Goal: Information Seeking & Learning: Learn about a topic

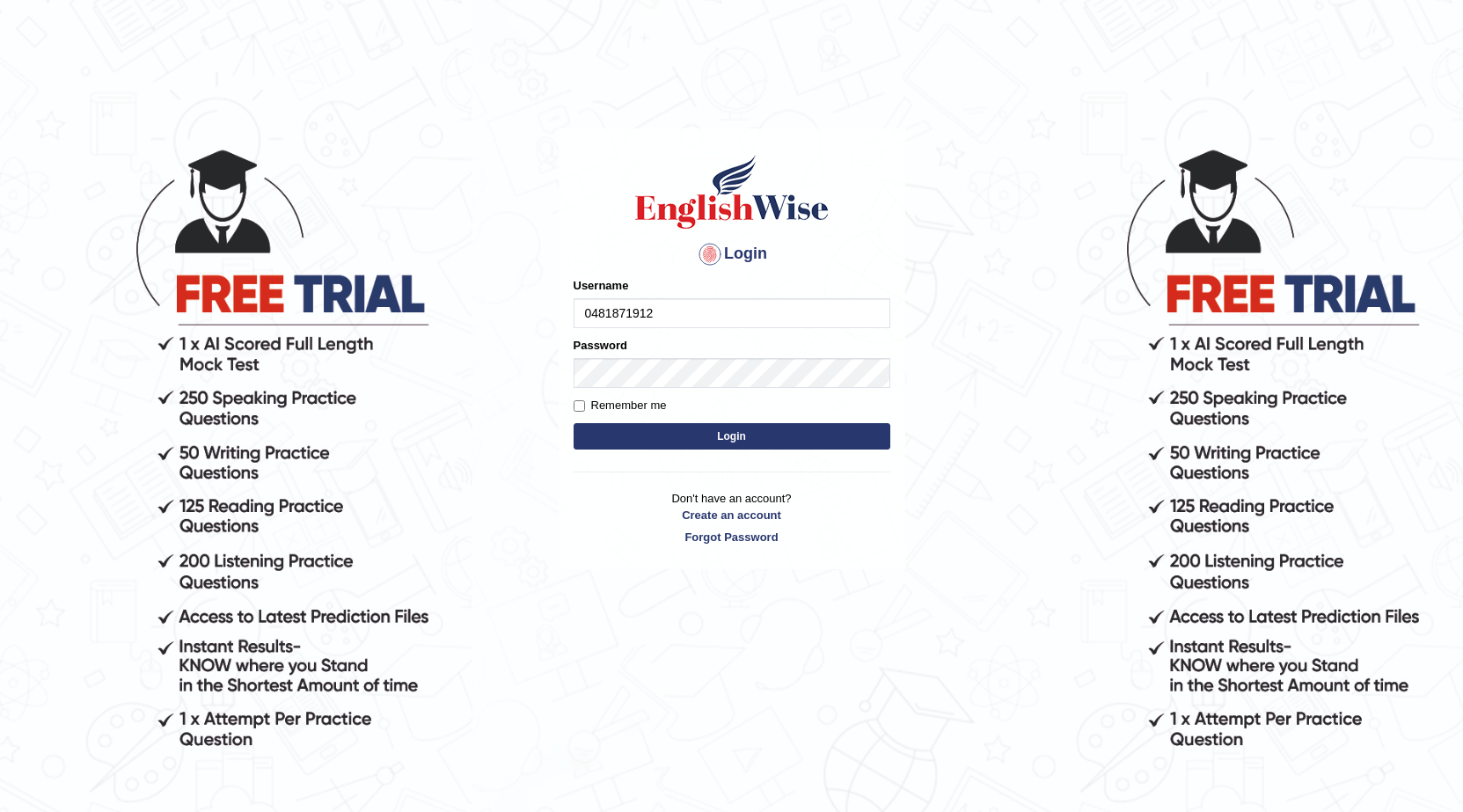
type input "0481871912"
click at [573, 423] on button "Login" at bounding box center [732, 436] width 316 height 27
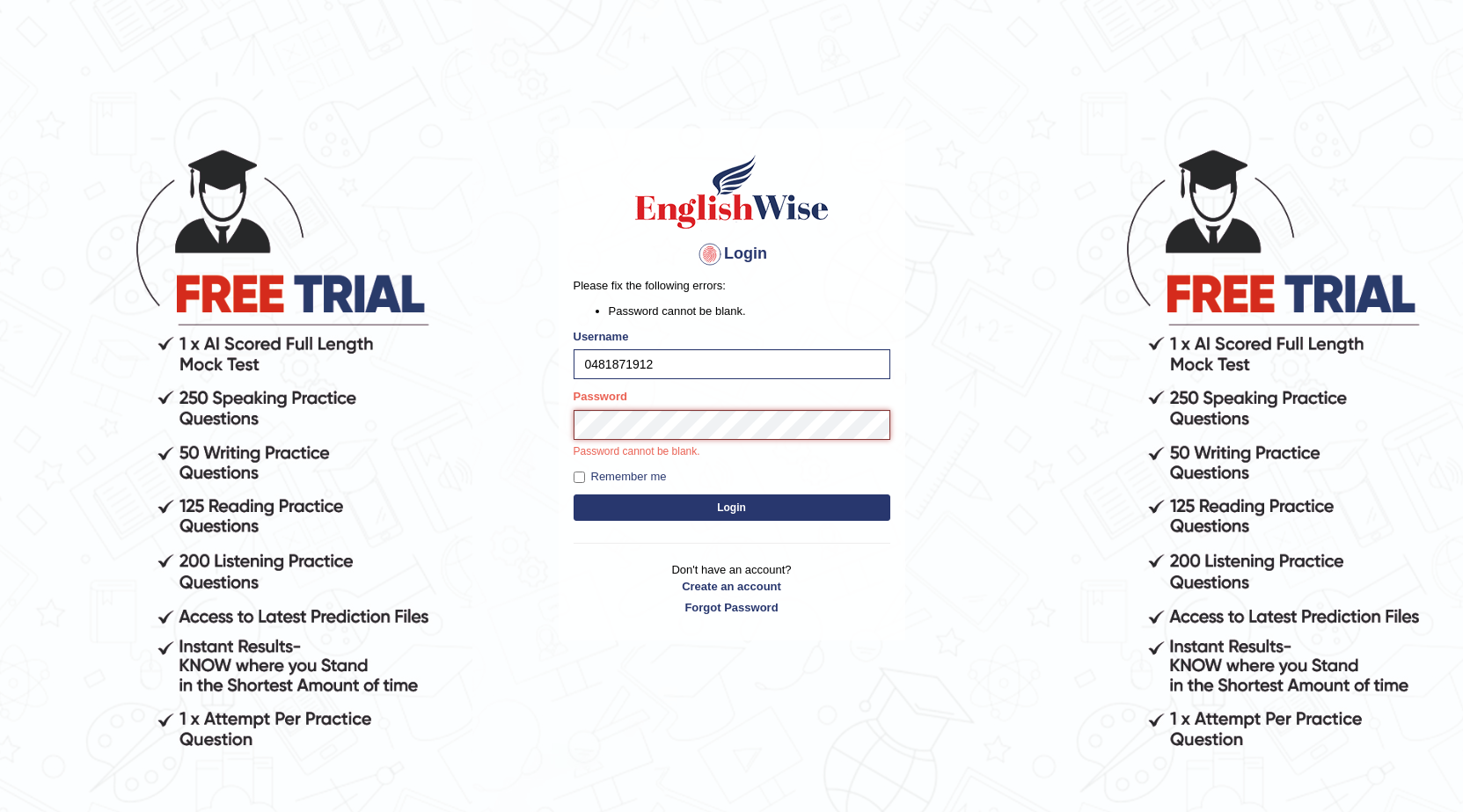
click at [573, 494] on button "Login" at bounding box center [732, 507] width 316 height 27
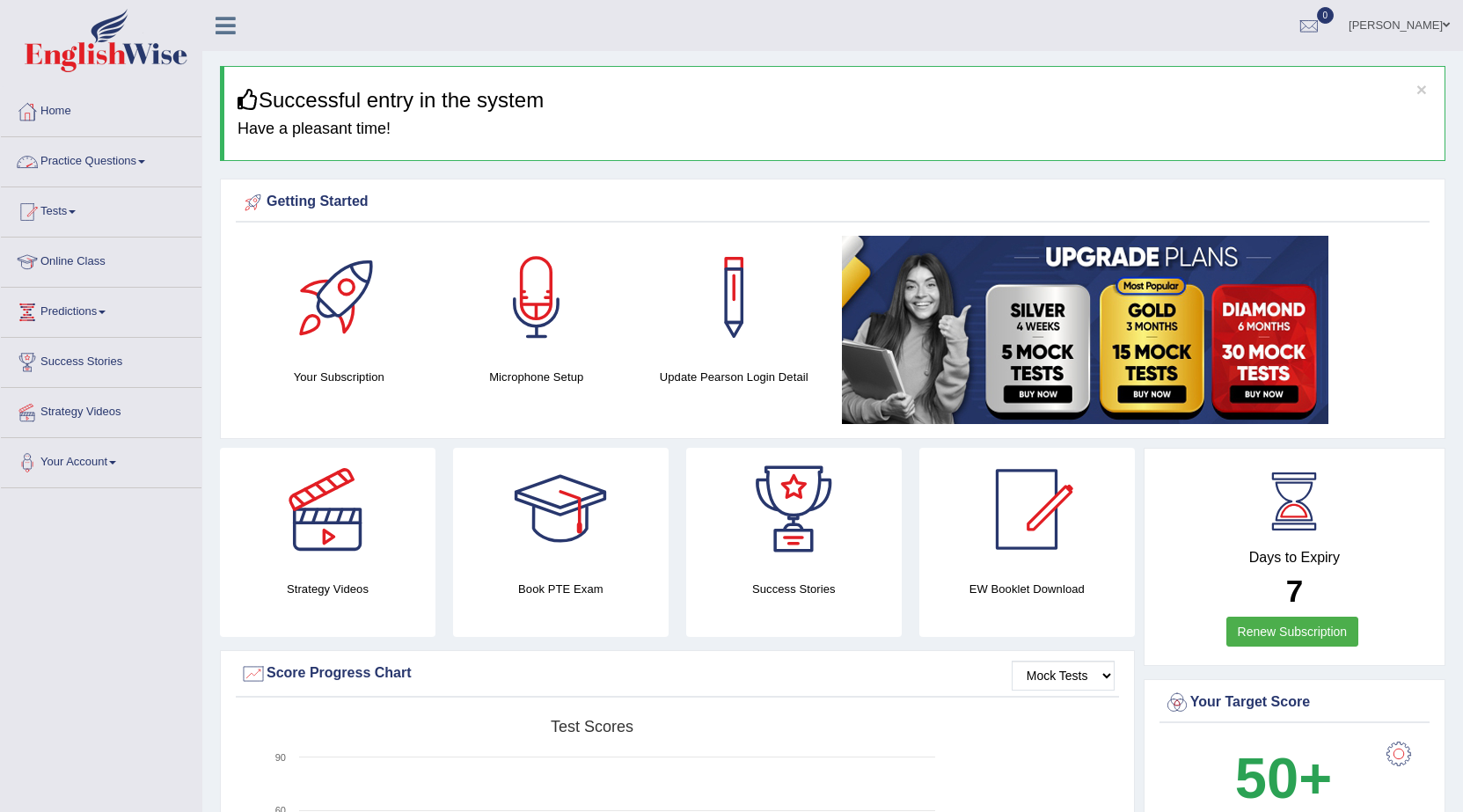
click at [145, 161] on span at bounding box center [141, 162] width 7 height 4
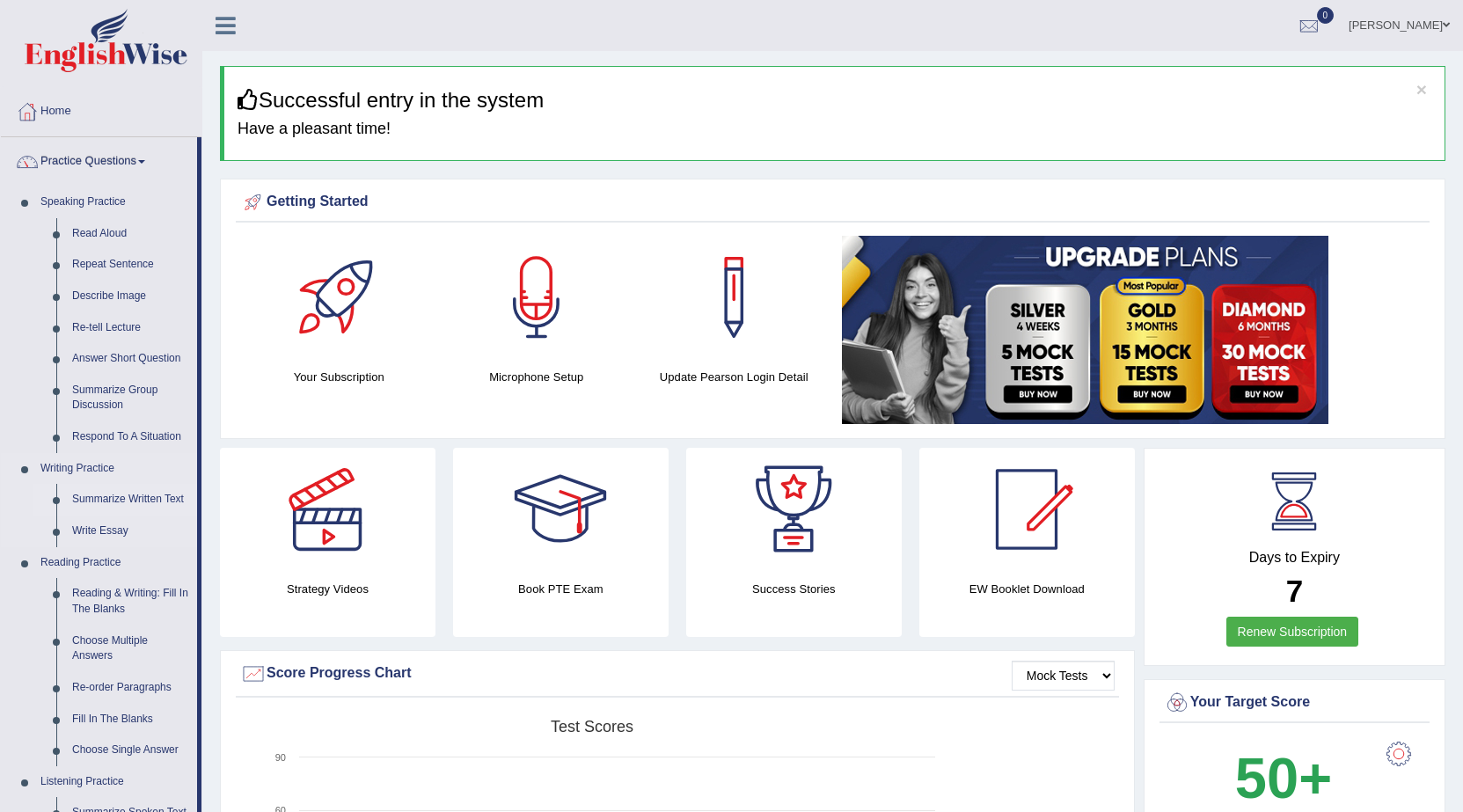
click at [83, 502] on link "Summarize Written Text" at bounding box center [130, 499] width 132 height 32
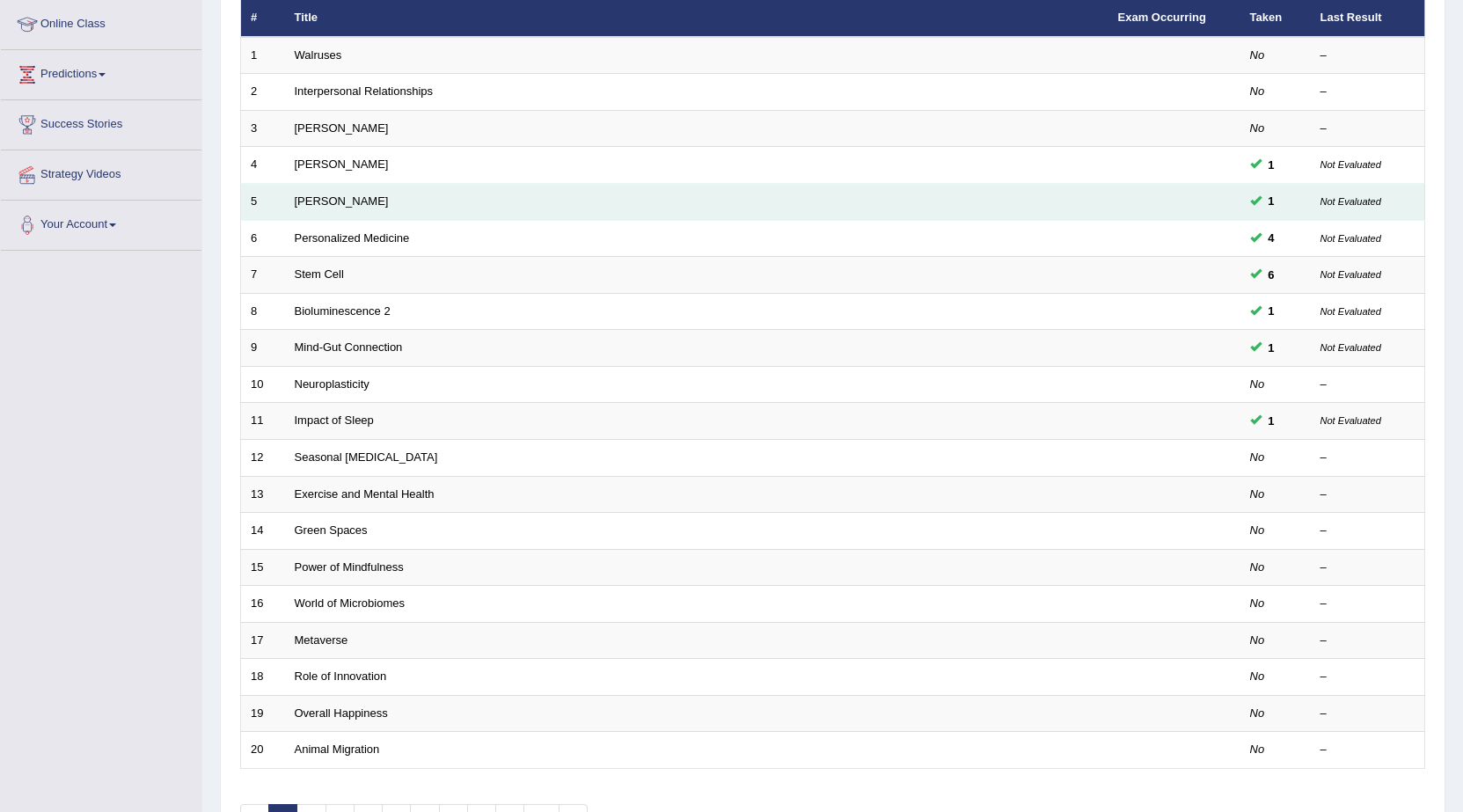
scroll to position [264, 0]
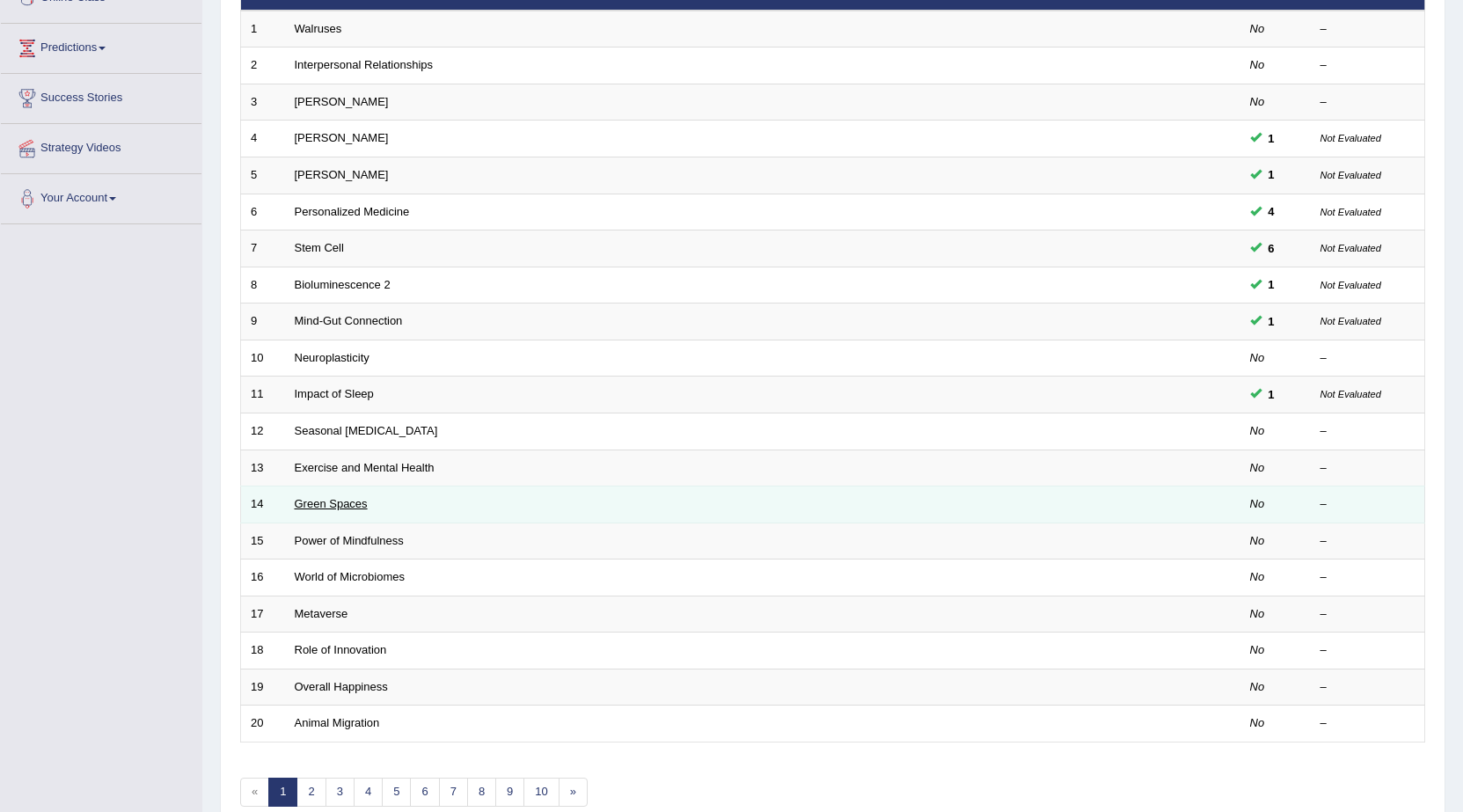
click at [361, 500] on link "Green Spaces" at bounding box center [332, 503] width 73 height 13
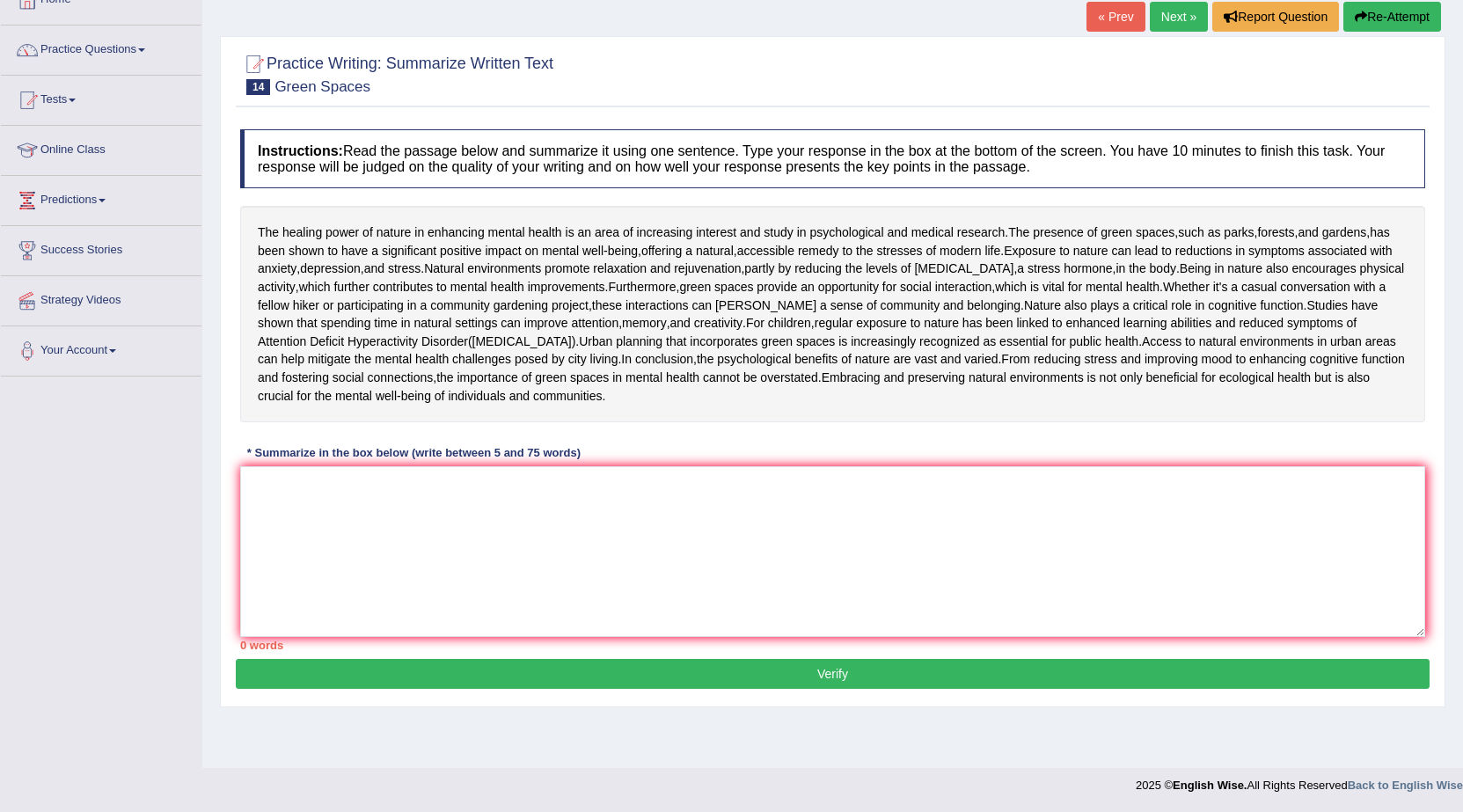
scroll to position [147, 0]
click at [304, 588] on textarea at bounding box center [832, 552] width 1185 height 171
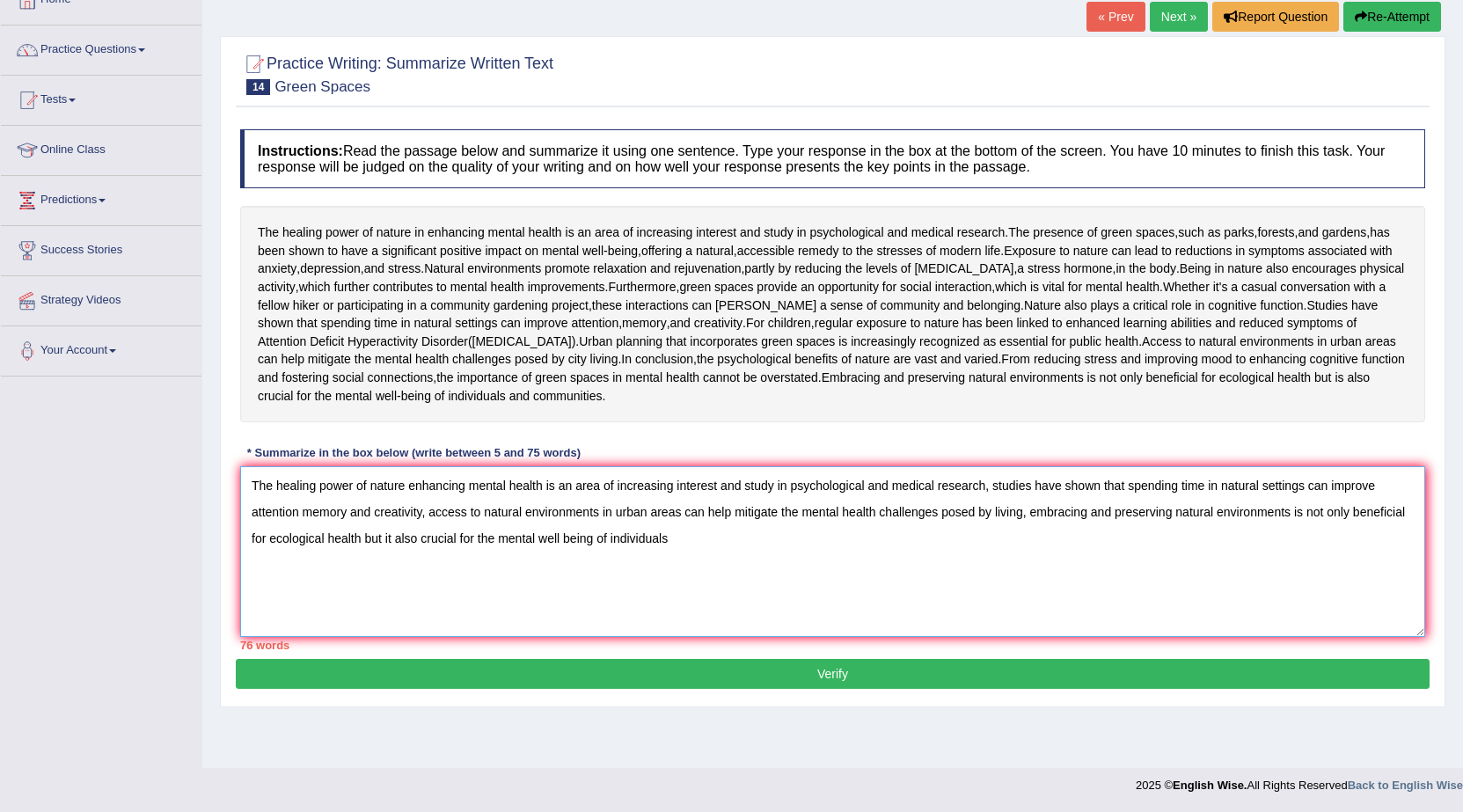
click at [1305, 601] on textarea "The healing power of nature enhancing mental health is an area of increasing in…" at bounding box center [832, 552] width 1185 height 171
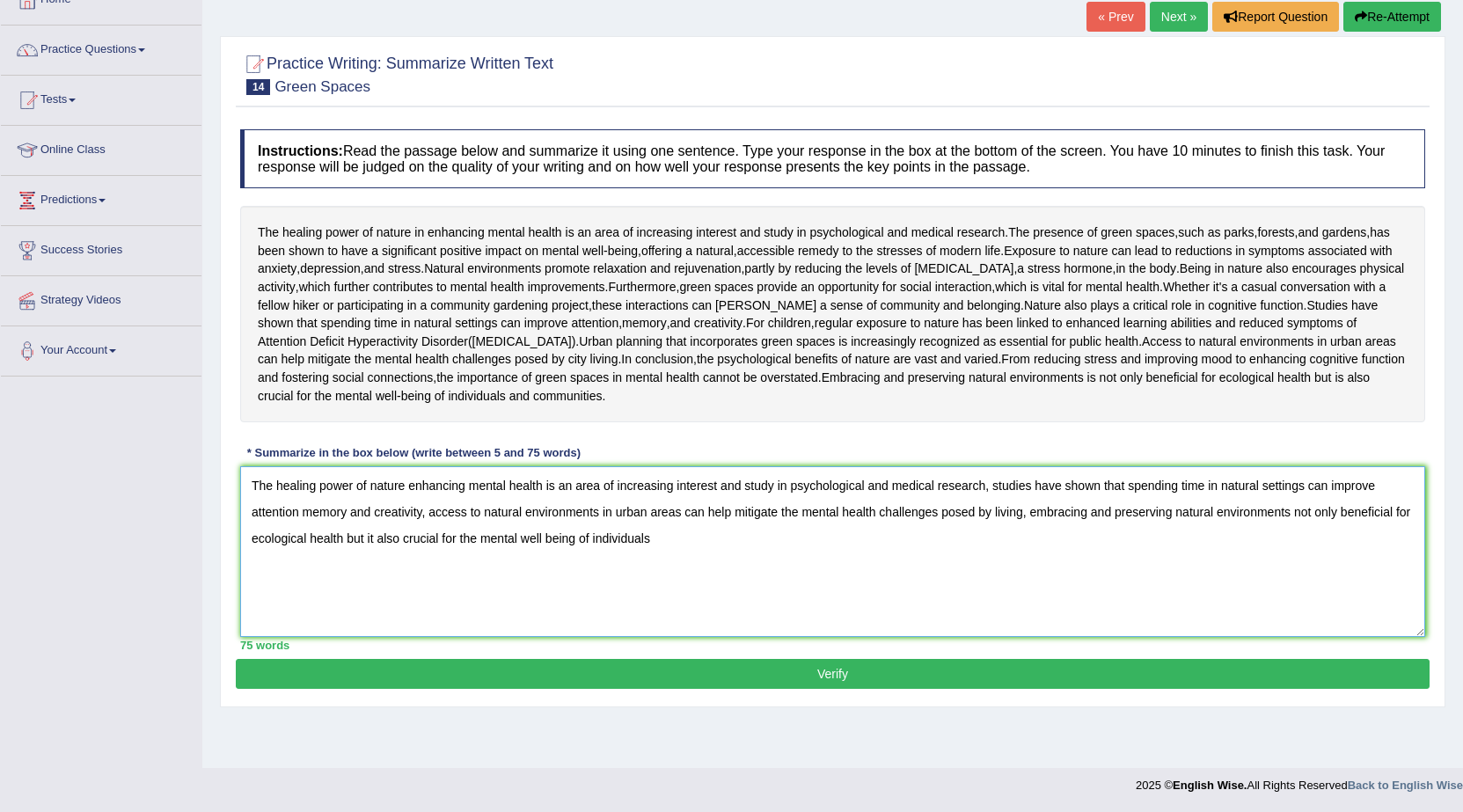
click at [654, 625] on textarea "The healing power of nature enhancing mental health is an area of increasing in…" at bounding box center [832, 552] width 1185 height 171
type textarea "The healing power of nature enhancing mental health is an area of increasing in…"
click at [740, 689] on button "Verify" at bounding box center [832, 673] width 1194 height 30
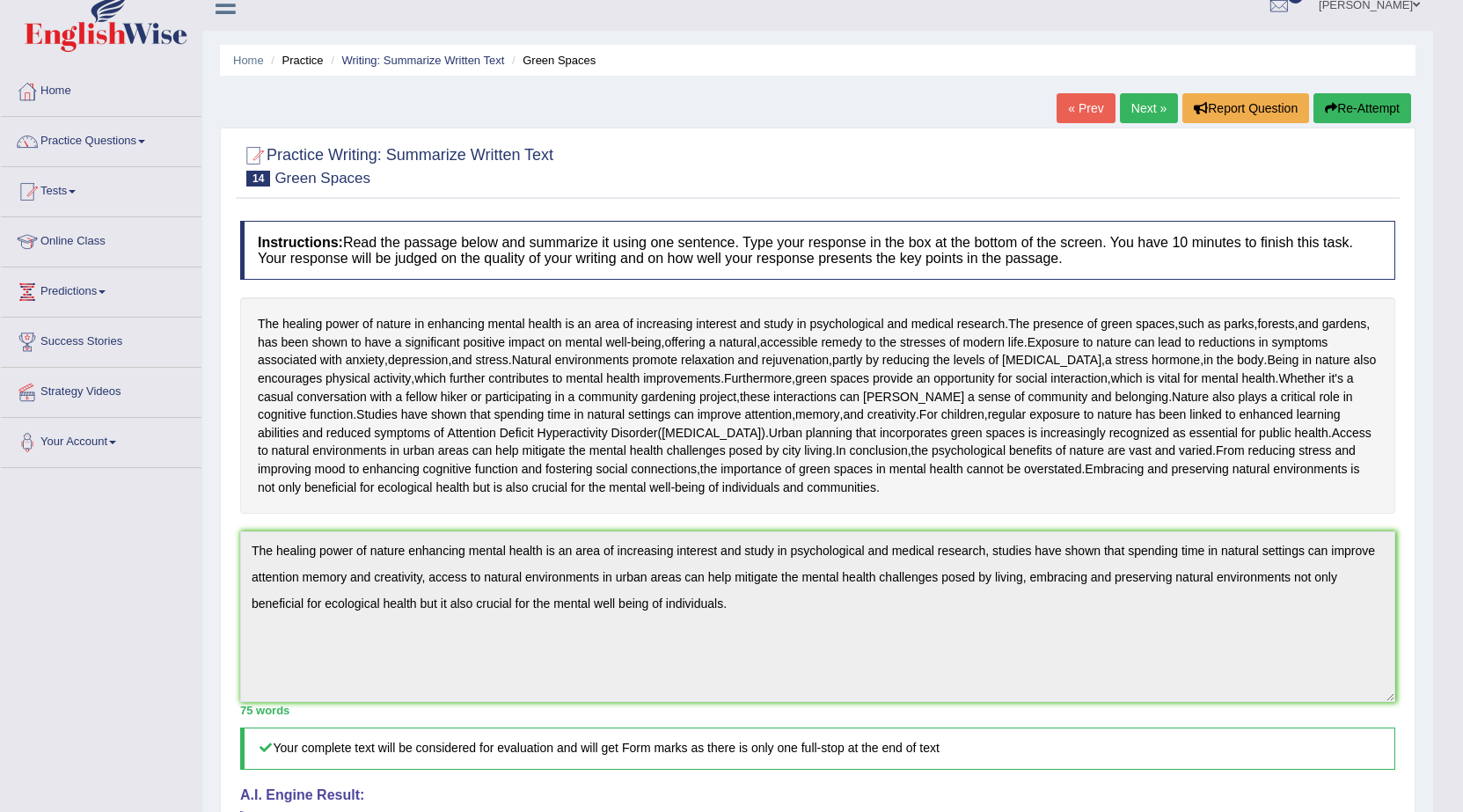
scroll to position [0, 0]
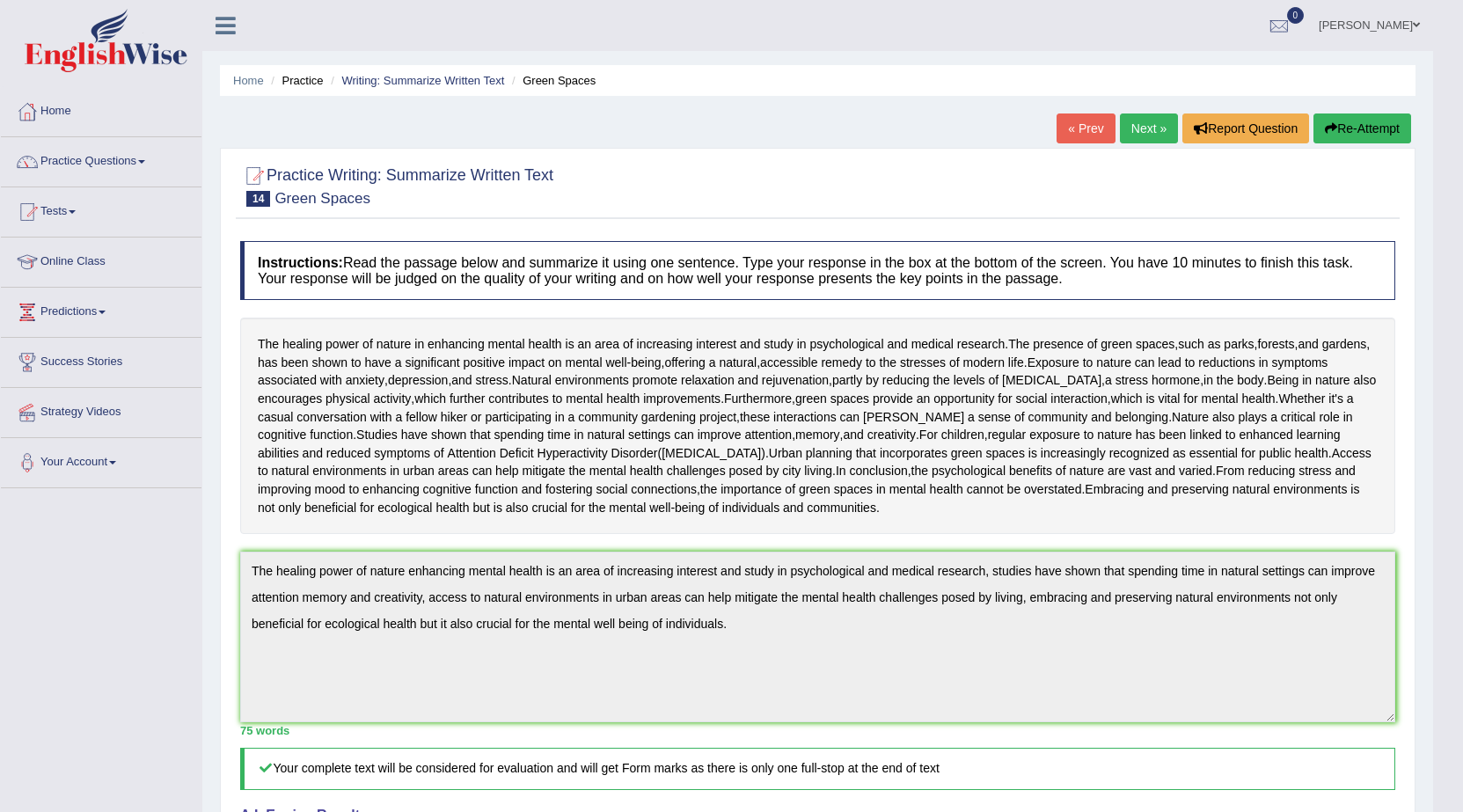
click at [1139, 136] on link "Next »" at bounding box center [1148, 129] width 58 height 30
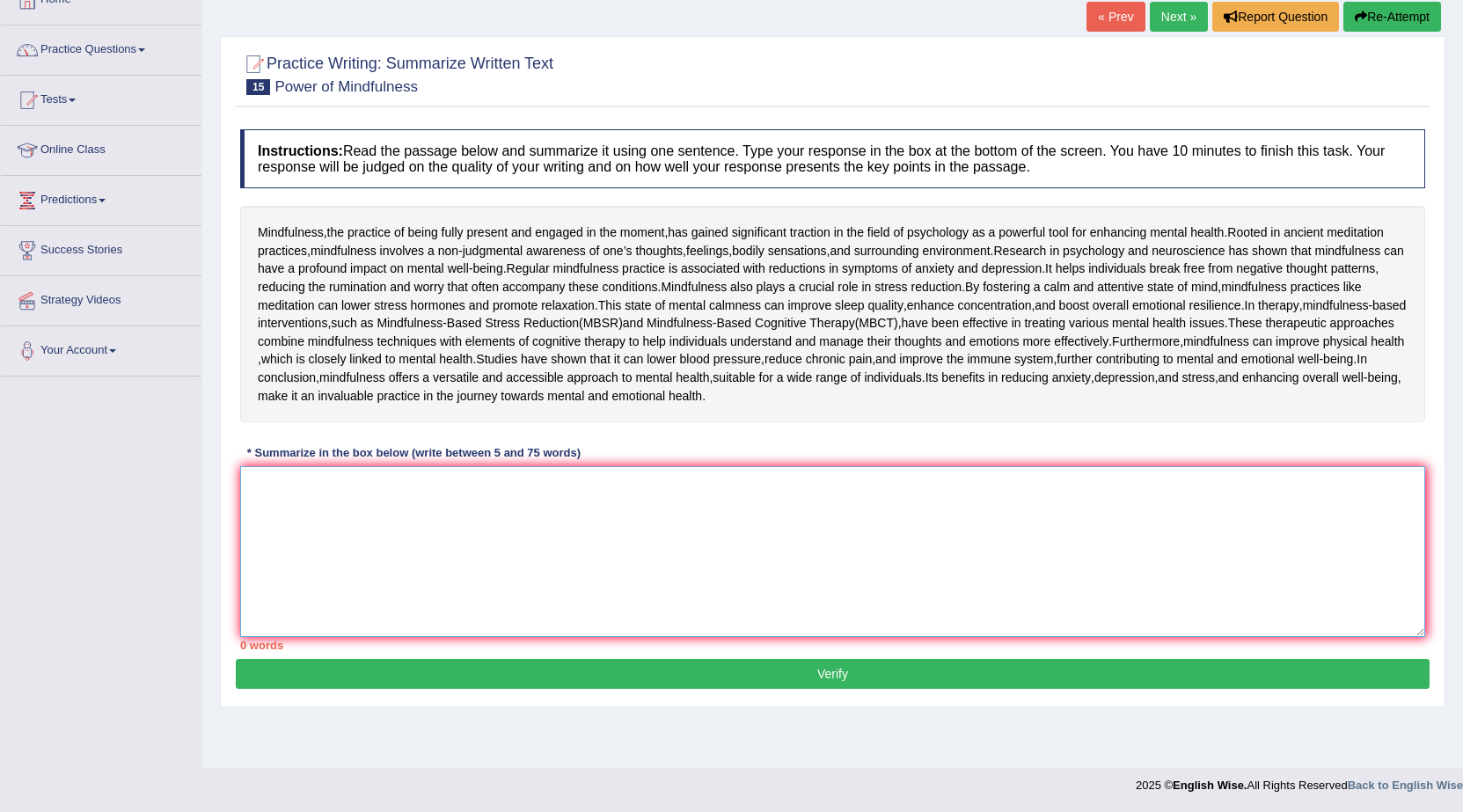
click at [505, 606] on textarea at bounding box center [832, 552] width 1185 height 171
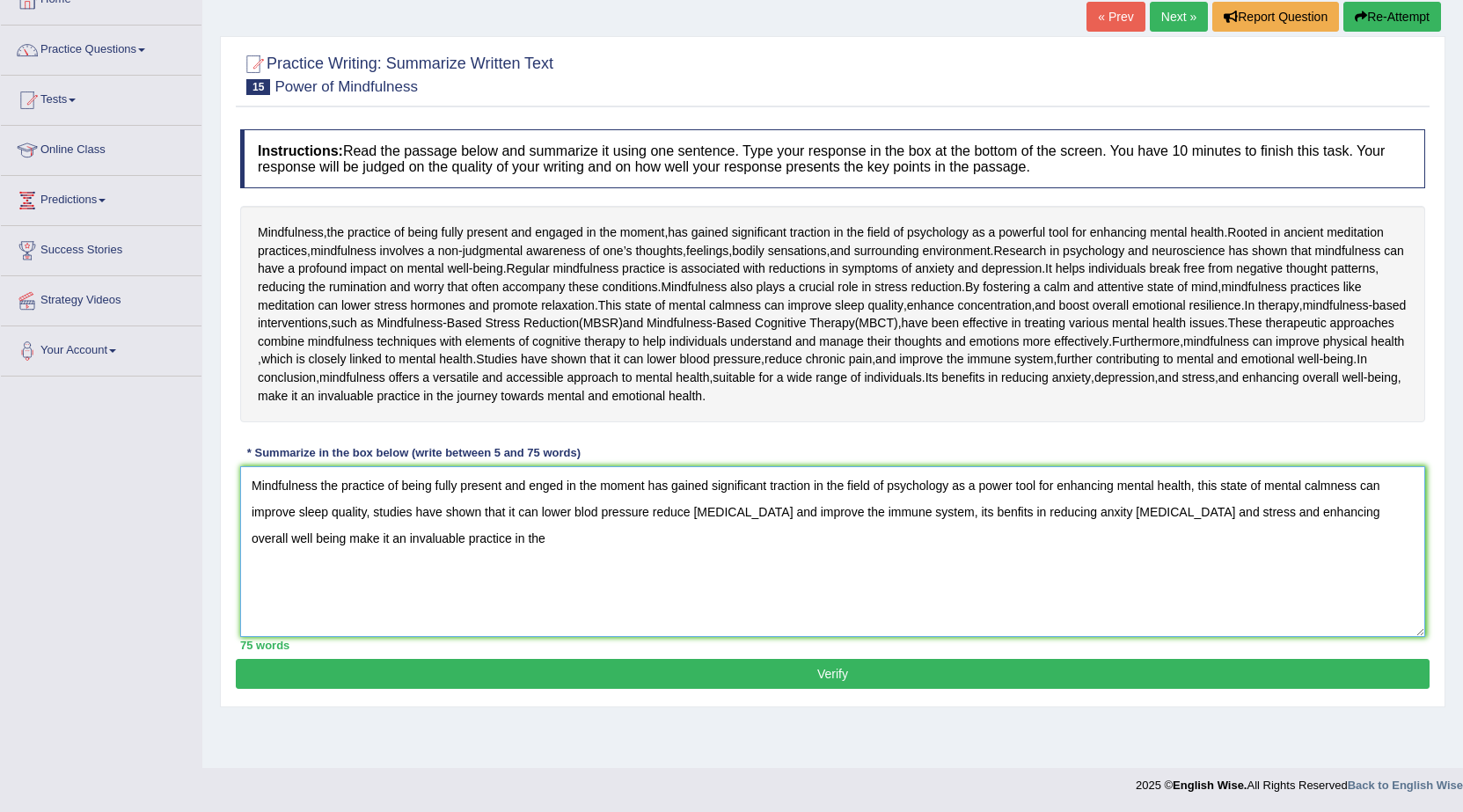
drag, startPoint x: 944, startPoint y: 572, endPoint x: 1445, endPoint y: 576, distance: 501.0
click at [1445, 576] on div "Home Practice Writing: Summarize Written Text Power of Mindfulness « Prev Next …" at bounding box center [833, 328] width 1260 height 880
drag, startPoint x: 1171, startPoint y: 589, endPoint x: 948, endPoint y: 601, distance: 223.3
click at [948, 601] on textarea "Mindfulness the practice of being fully present and enged in the moment has gai…" at bounding box center [832, 552] width 1185 height 171
type textarea "Mindfulness the practice of being fully present and enged in the moment has gai…"
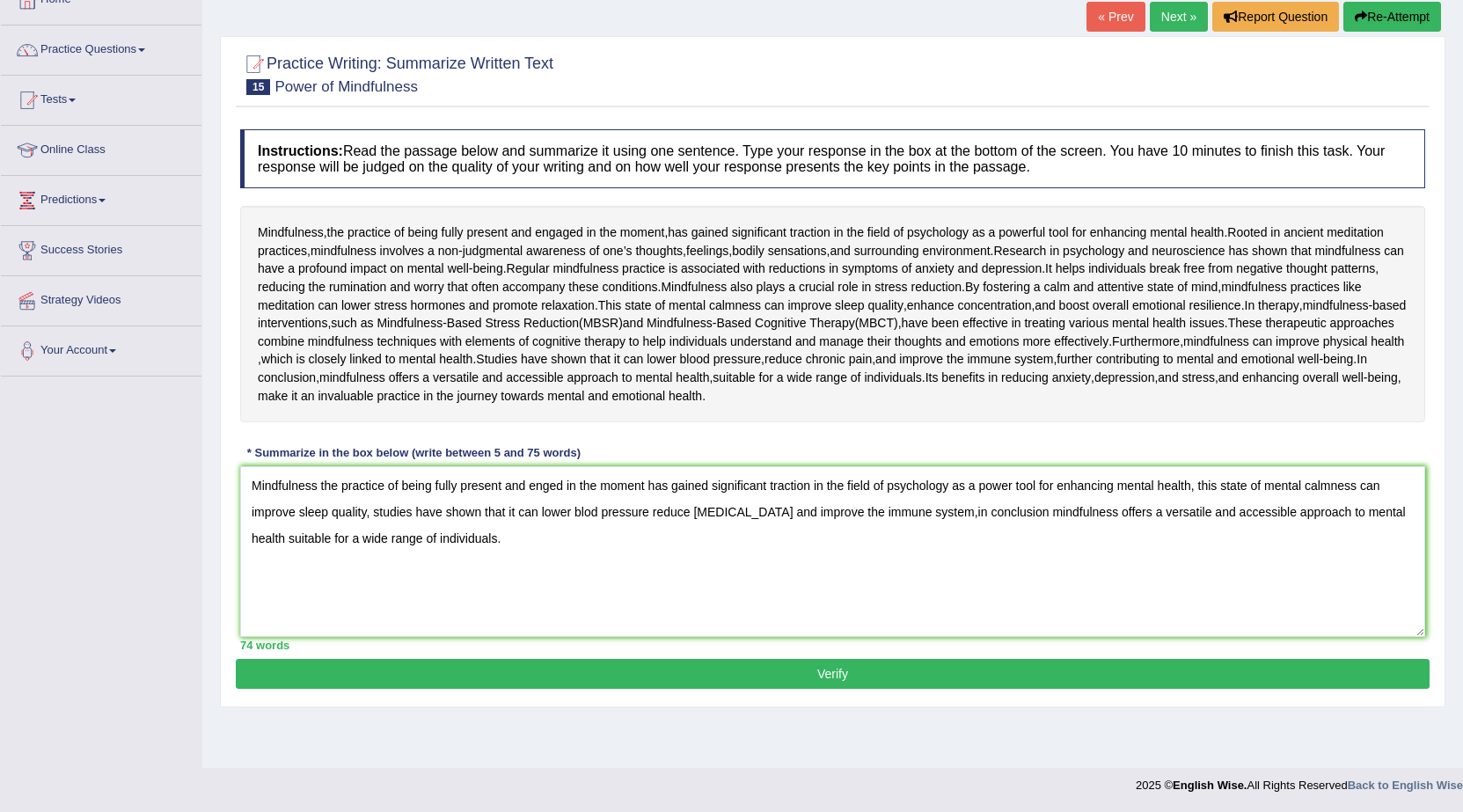
click at [668, 689] on button "Verify" at bounding box center [832, 673] width 1194 height 30
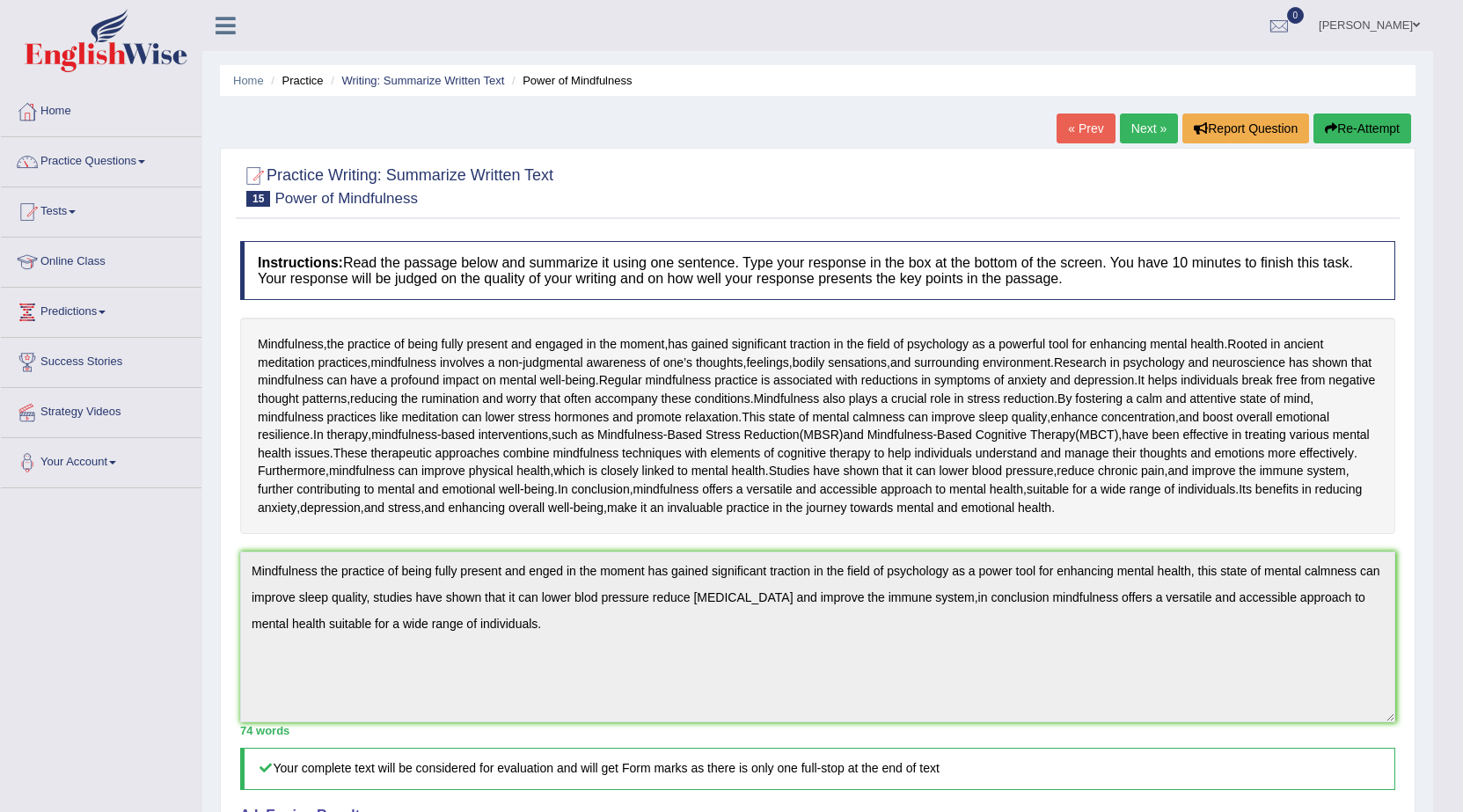
click at [1127, 124] on link "Next »" at bounding box center [1148, 129] width 58 height 30
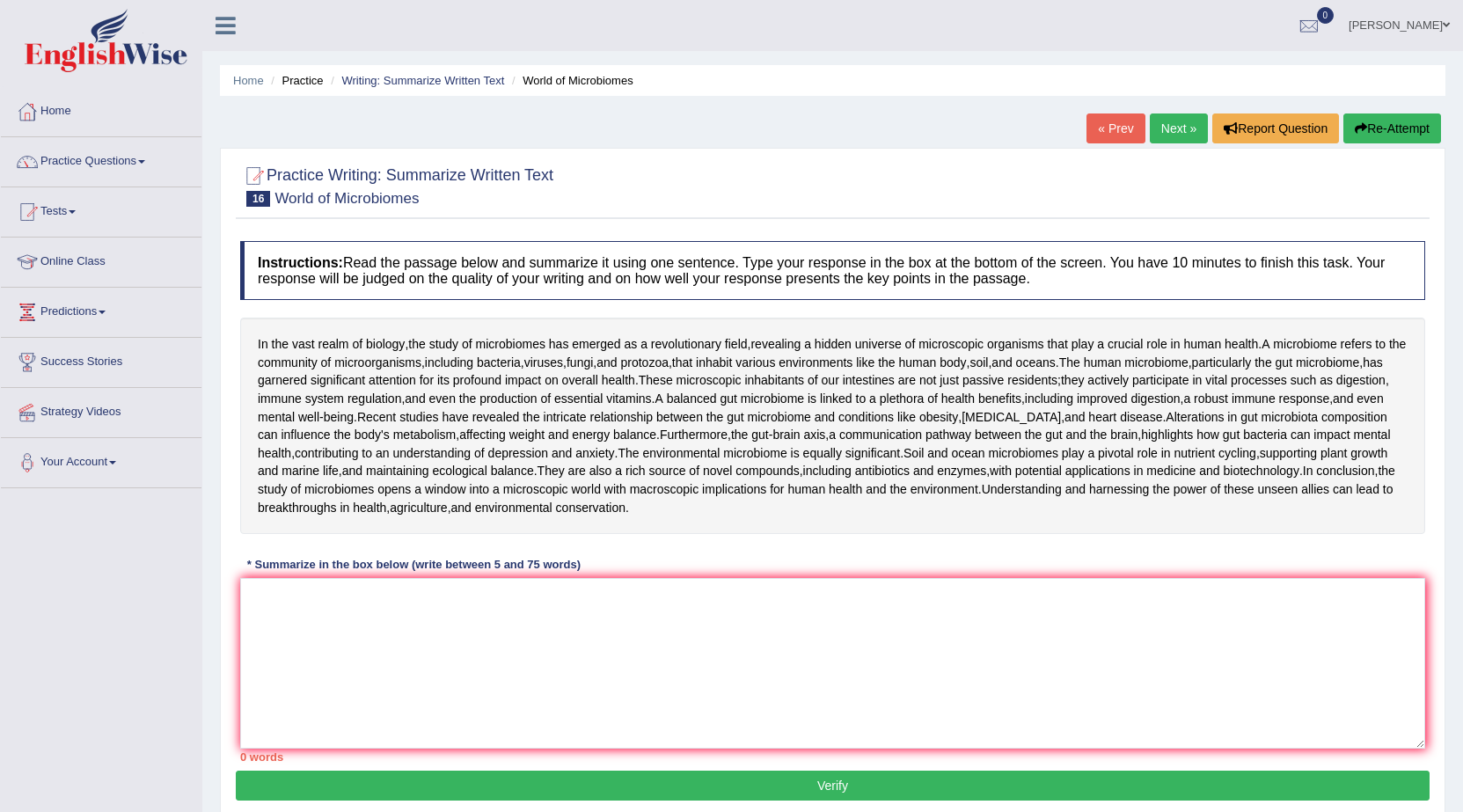
scroll to position [88, 0]
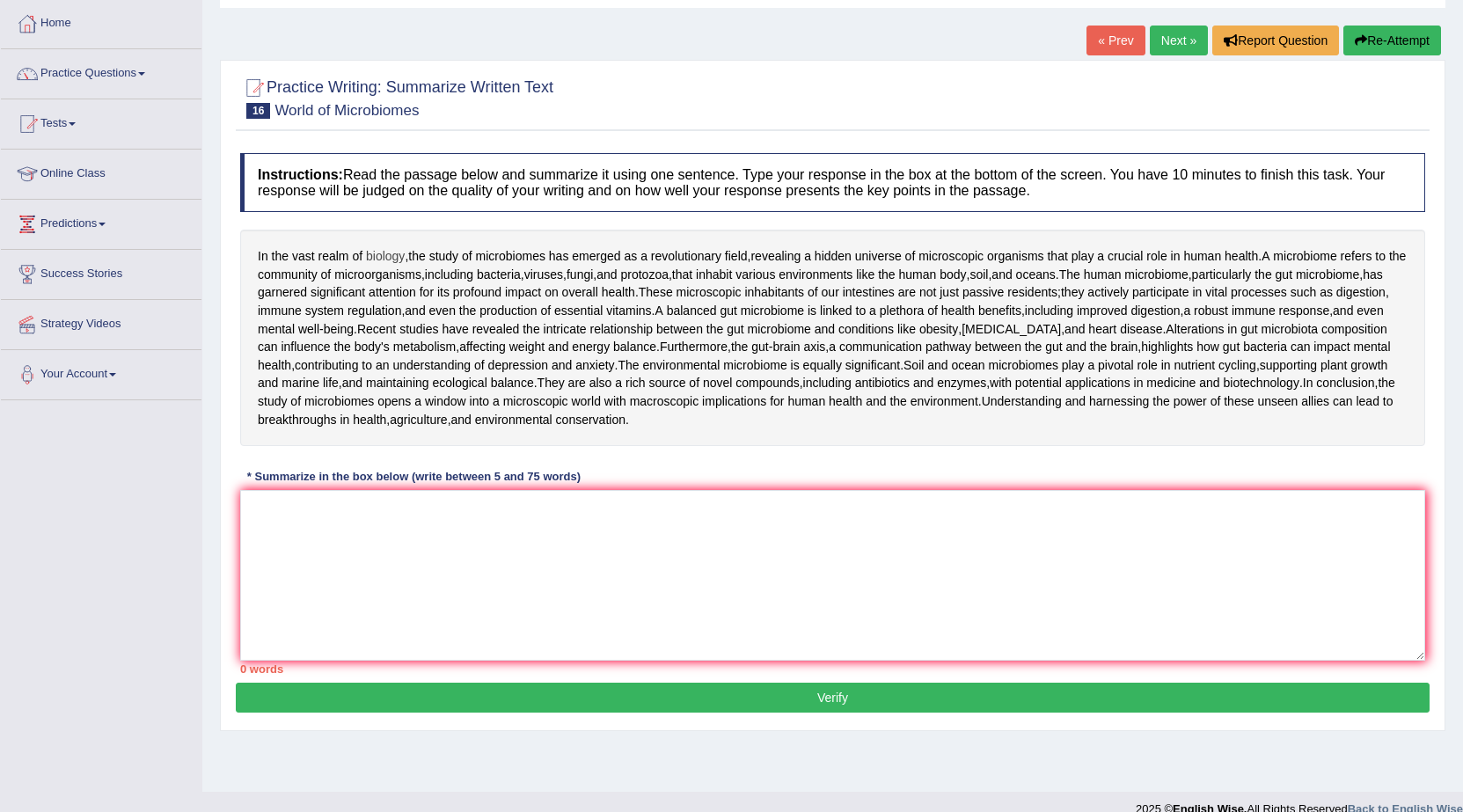
drag, startPoint x: 249, startPoint y: 244, endPoint x: 375, endPoint y: 262, distance: 127.3
click at [375, 262] on div "In the vast realm of biology , the study of microbiomes has emerged as a revolu…" at bounding box center [832, 338] width 1185 height 217
click at [350, 641] on textarea at bounding box center [832, 575] width 1185 height 171
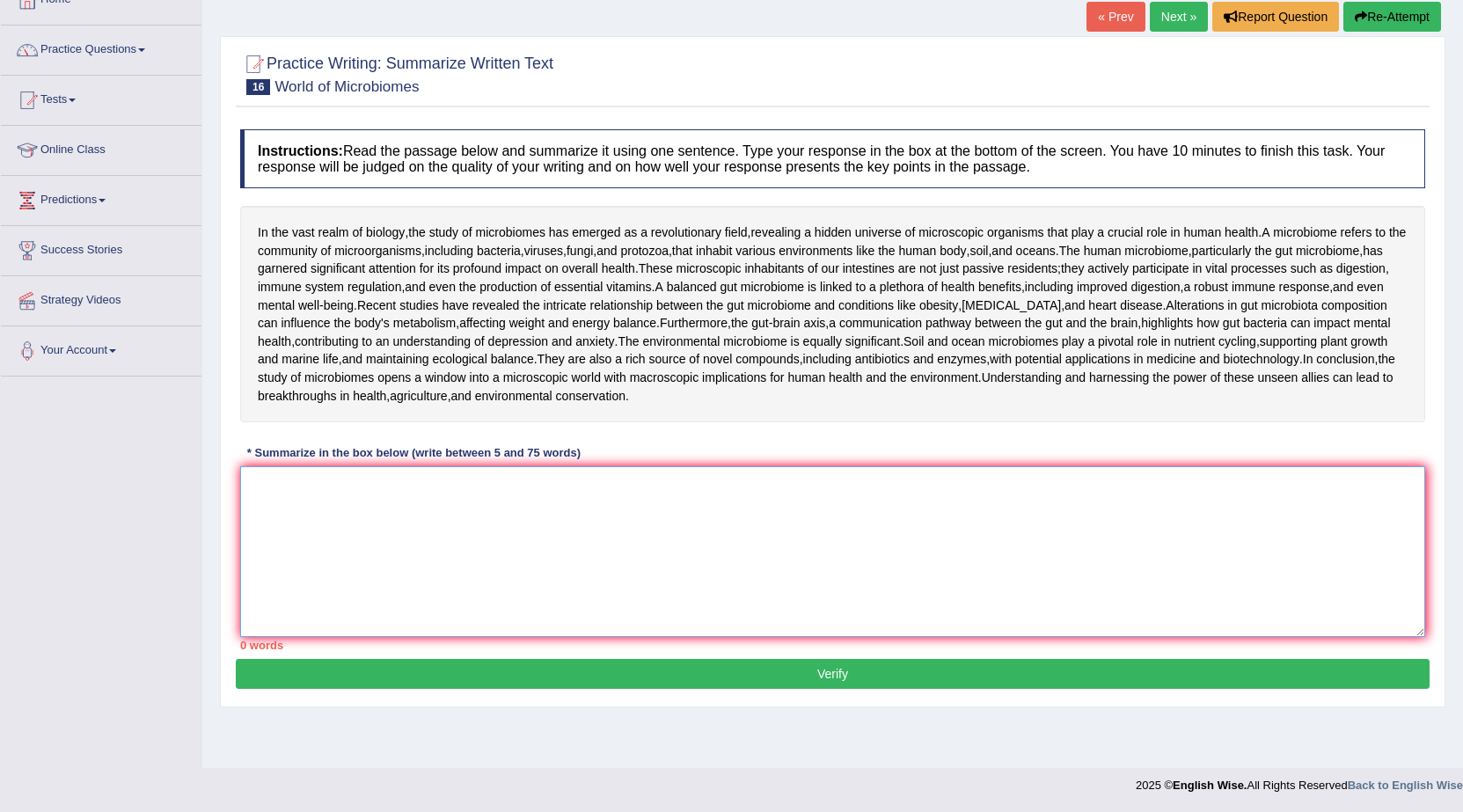
scroll to position [173, 0]
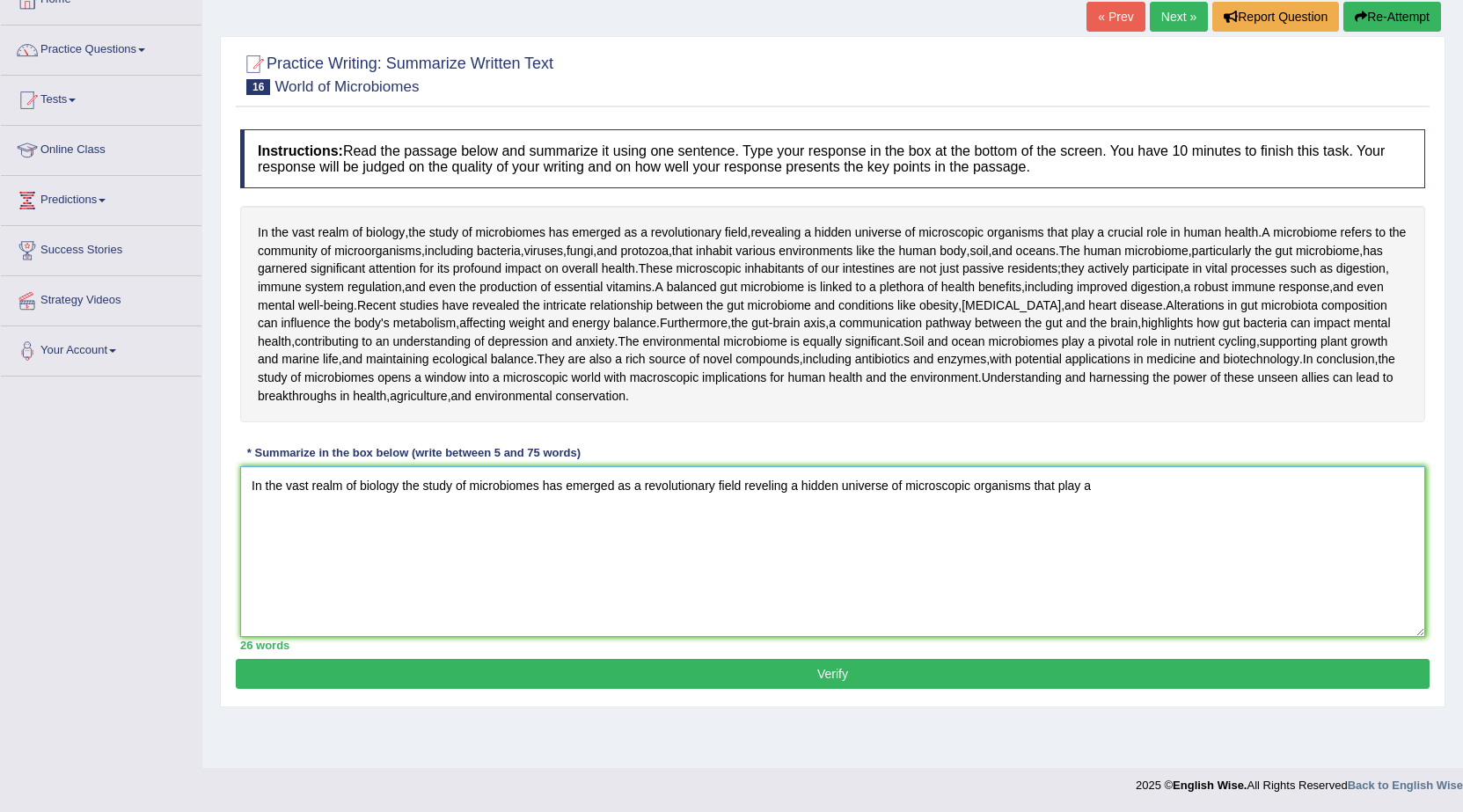
type textarea "In the vast realm of biology the study of microbiomes has emerged as a revoluti…"
